Goal: Book appointment/travel/reservation

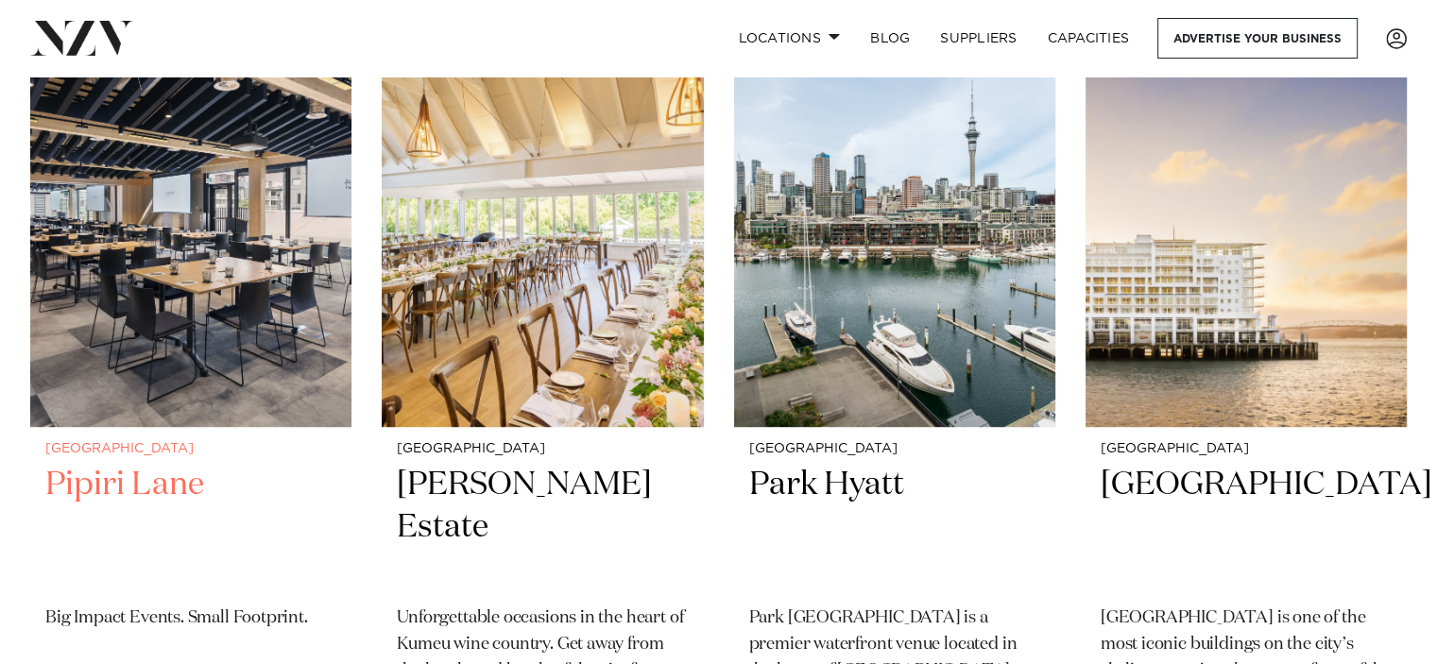
scroll to position [945, 0]
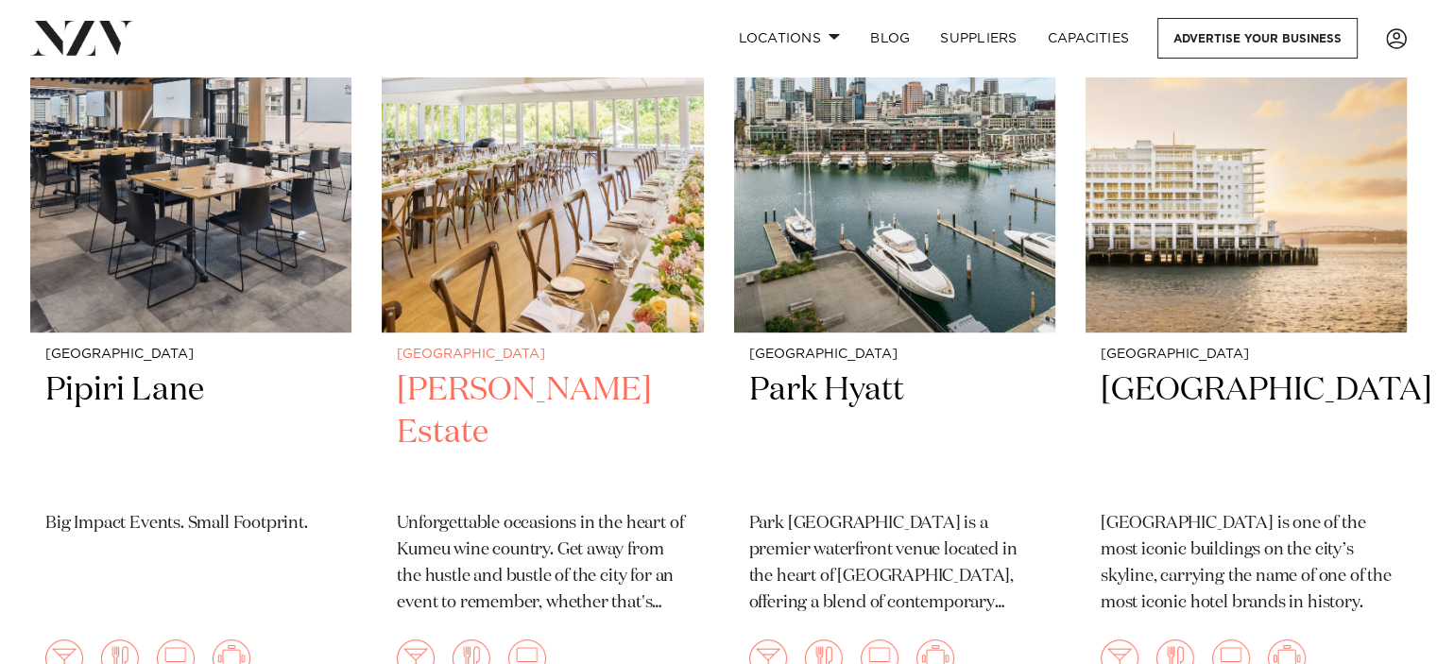
click at [486, 369] on h2 "[PERSON_NAME] Estate" at bounding box center [542, 433] width 291 height 128
